Goal: Task Accomplishment & Management: Use online tool/utility

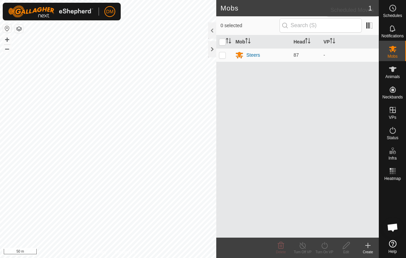
click at [387, 10] on es-schedule-vp-svg-icon at bounding box center [392, 8] width 12 height 11
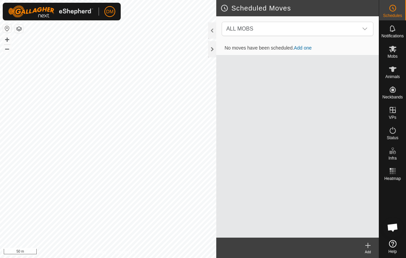
click at [361, 242] on create-svg-icon at bounding box center [368, 246] width 22 height 8
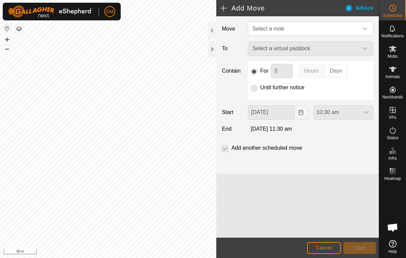
click at [264, 29] on span "Select a mob" at bounding box center [268, 29] width 32 height 6
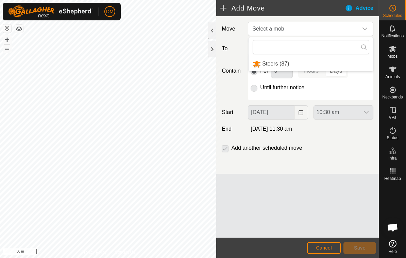
click at [263, 64] on span "Steers (87)" at bounding box center [275, 64] width 27 height 6
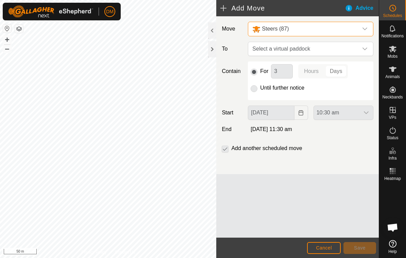
click at [271, 49] on span "Select a virtual paddock" at bounding box center [303, 49] width 108 height 14
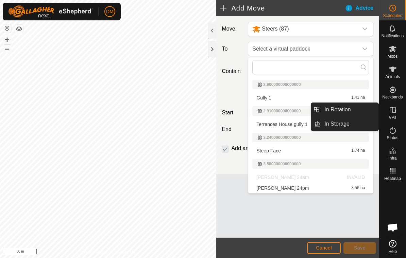
click at [337, 110] on span "In Rotation" at bounding box center [337, 110] width 26 height 8
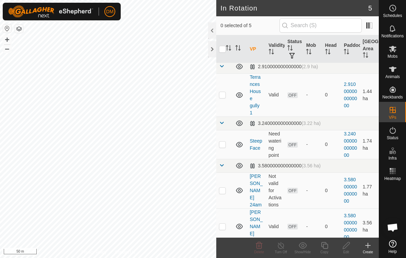
scroll to position [45, 0]
click at [220, 190] on p-checkbox at bounding box center [222, 190] width 7 height 5
click at [225, 192] on p-checkbox at bounding box center [222, 190] width 7 height 5
checkbox input "false"
click at [222, 225] on p-checkbox at bounding box center [222, 226] width 7 height 5
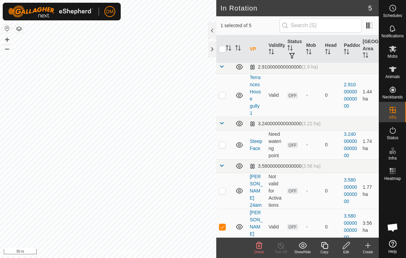
click at [221, 225] on p-checkbox at bounding box center [222, 226] width 7 height 5
checkbox input "false"
click at [222, 188] on p-checkbox at bounding box center [222, 190] width 7 height 5
checkbox input "true"
